Goal: Information Seeking & Learning: Learn about a topic

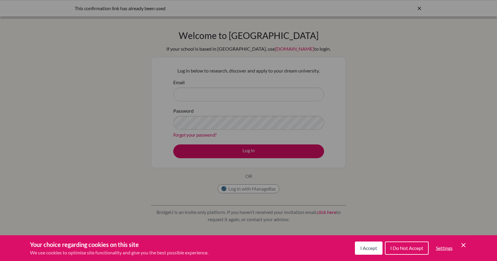
click at [367, 248] on span "I Accept" at bounding box center [368, 248] width 17 height 6
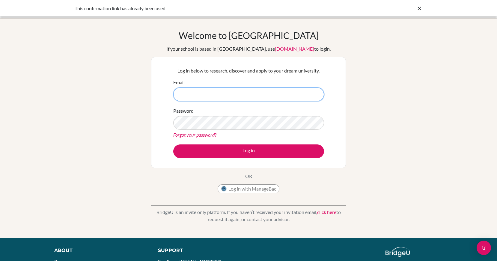
click at [206, 94] on input "Email" at bounding box center [248, 94] width 151 height 14
type input "[EMAIL_ADDRESS][DOMAIN_NAME]"
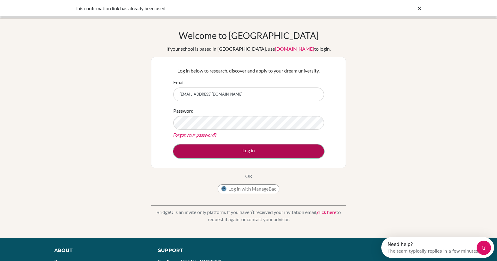
click at [251, 155] on button "Log in" at bounding box center [248, 151] width 151 height 14
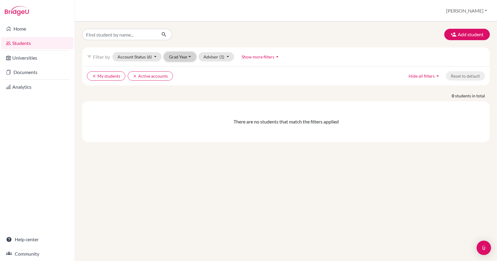
click at [187, 58] on button "Grad Year" at bounding box center [180, 56] width 32 height 9
click at [184, 99] on div "2026" at bounding box center [181, 98] width 21 height 7
click at [156, 55] on button "Account Status (6)" at bounding box center [136, 56] width 49 height 9
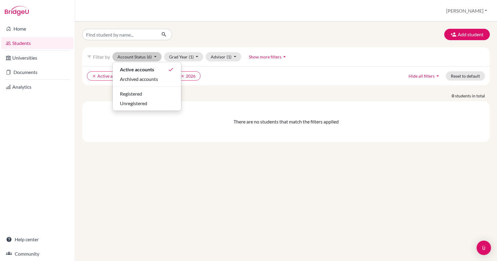
click at [226, 90] on div "Add student filter_list Filter by Account Status (6) Active accounts done Archi…" at bounding box center [285, 85] width 407 height 113
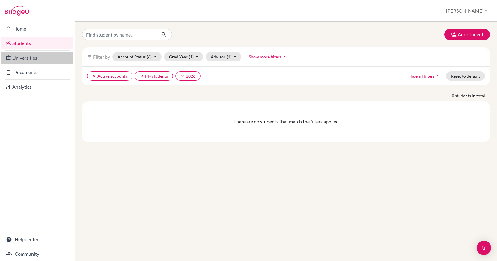
click at [42, 57] on link "Universities" at bounding box center [37, 58] width 72 height 12
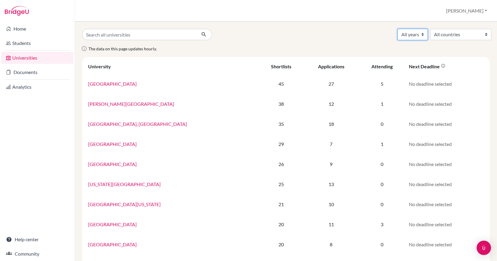
click at [416, 36] on select "All years 2029 2028 2027 2026 2025 2024 2023 2022 2021 2020 2019 2018 2017" at bounding box center [412, 34] width 30 height 11
select select "2026"
click at [397, 29] on select "All years 2029 2028 2027 2026 2025 2024 2023 2022 2021 2020 2019 2018 2017" at bounding box center [412, 34] width 30 height 11
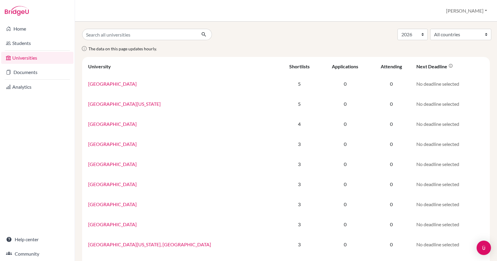
select select "2026"
click at [37, 73] on link "Documents" at bounding box center [37, 72] width 72 height 12
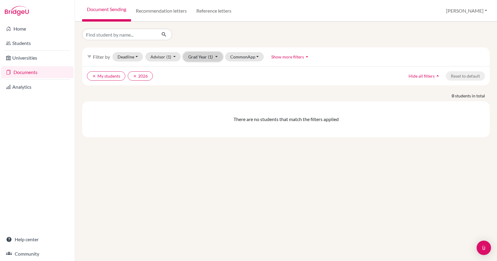
click at [213, 55] on button "Grad Year (1)" at bounding box center [203, 56] width 40 height 9
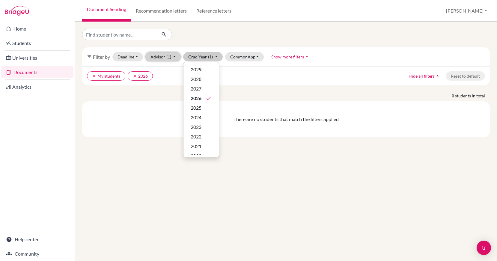
click at [173, 55] on button "Advisor (1)" at bounding box center [163, 56] width 36 height 9
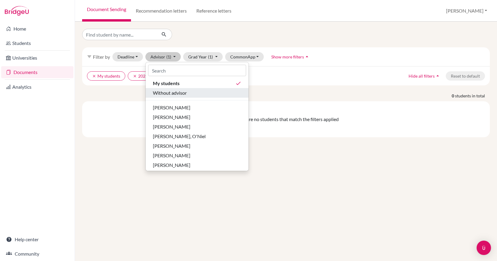
click at [181, 91] on span "Without advisor" at bounding box center [170, 92] width 34 height 7
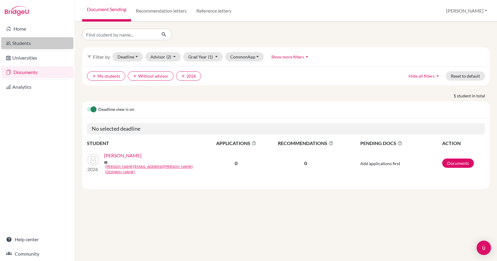
click at [37, 44] on link "Students" at bounding box center [37, 43] width 72 height 12
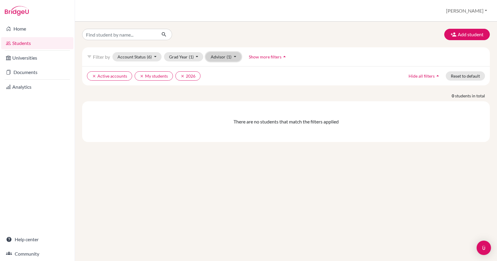
click at [233, 58] on button "Advisor (1)" at bounding box center [223, 56] width 36 height 9
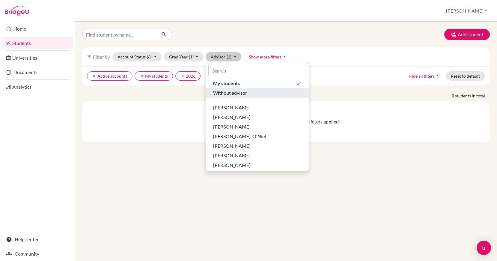
click at [234, 89] on span "Without advisor" at bounding box center [230, 92] width 34 height 7
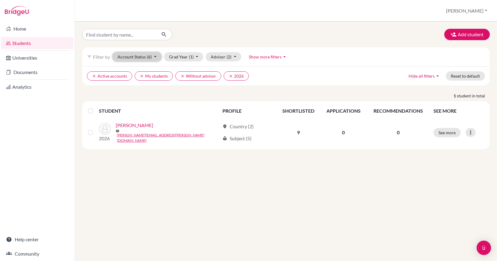
click at [156, 58] on button "Account Status (6)" at bounding box center [136, 56] width 49 height 9
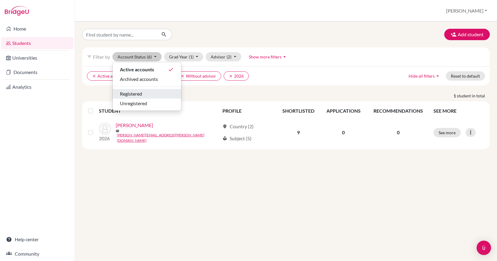
click at [150, 93] on div "Registered" at bounding box center [147, 93] width 54 height 7
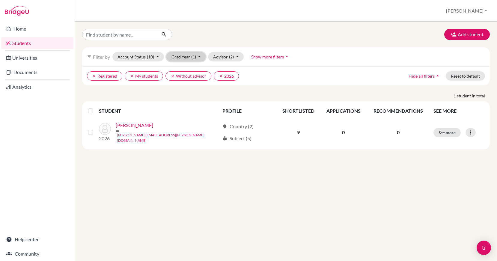
click at [201, 57] on button "Grad Year (1)" at bounding box center [186, 56] width 40 height 9
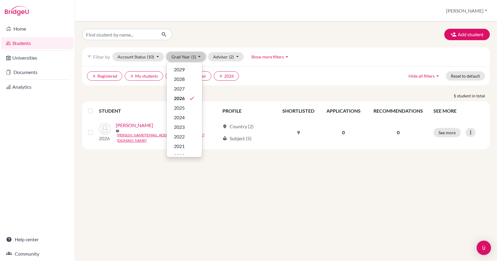
click at [201, 57] on button "Grad Year (1)" at bounding box center [186, 56] width 40 height 9
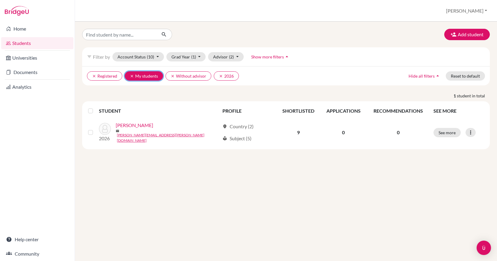
click at [131, 75] on icon "clear" at bounding box center [132, 76] width 4 height 4
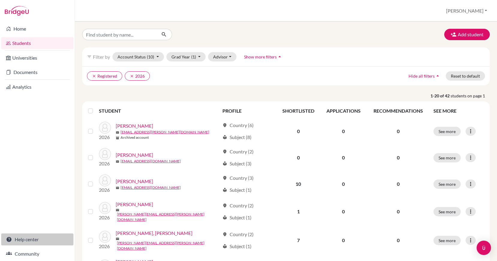
click at [37, 238] on link "Help center" at bounding box center [37, 239] width 72 height 12
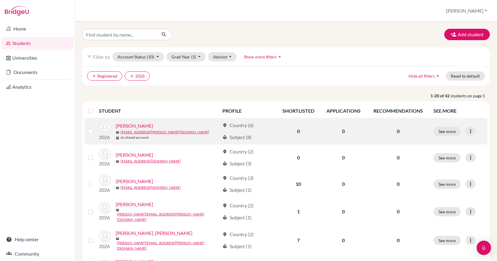
click at [124, 126] on link "[PERSON_NAME]" at bounding box center [134, 125] width 37 height 7
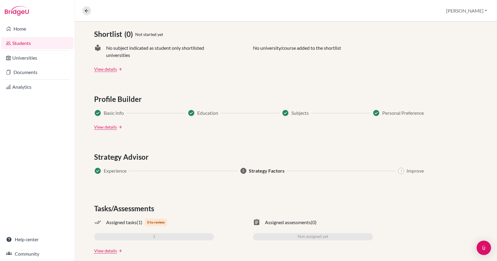
scroll to position [266, 0]
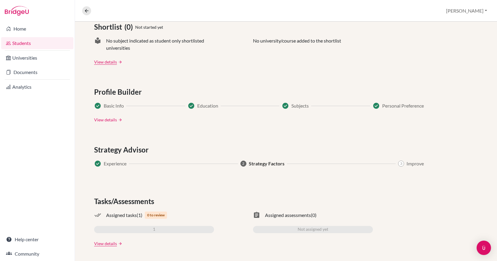
click at [112, 119] on link "View details" at bounding box center [105, 120] width 23 height 6
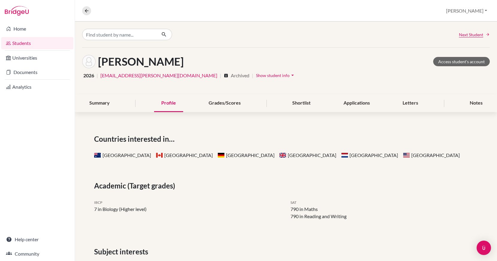
click at [256, 75] on span "Show student info" at bounding box center [273, 75] width 34 height 5
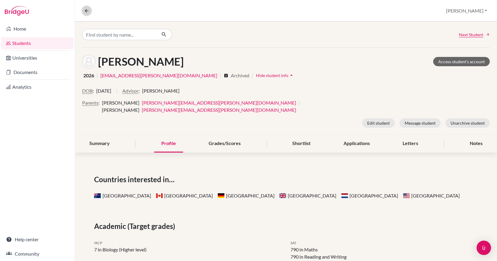
click at [86, 7] on button at bounding box center [86, 10] width 9 height 9
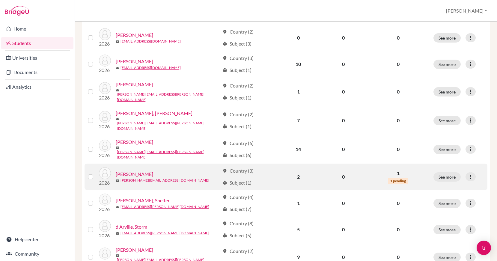
scroll to position [130, 0]
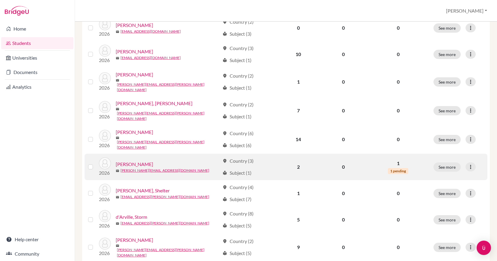
click at [402, 168] on span "1 pending" at bounding box center [398, 171] width 20 height 6
click at [137, 161] on link "[PERSON_NAME]" at bounding box center [134, 164] width 37 height 7
